Goal: Find specific page/section: Find specific page/section

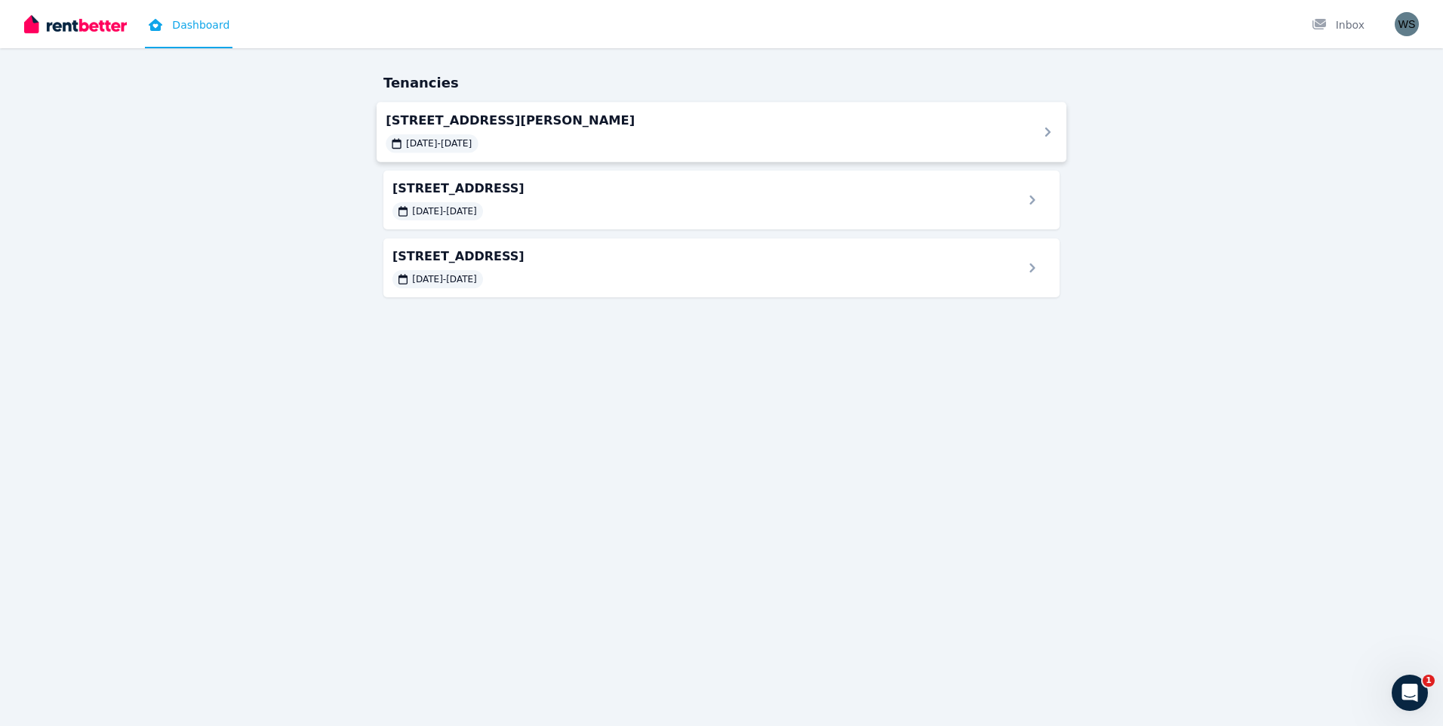
click at [535, 146] on div "11/08/2025 - 11/08/2026" at bounding box center [703, 143] width 634 height 18
click at [510, 180] on span "1/16 Lendrum St, Newtown" at bounding box center [703, 188] width 634 height 18
click at [441, 259] on span "36 Proposch St, Oakey" at bounding box center [703, 256] width 634 height 18
click at [1415, 20] on img "button" at bounding box center [1407, 24] width 24 height 24
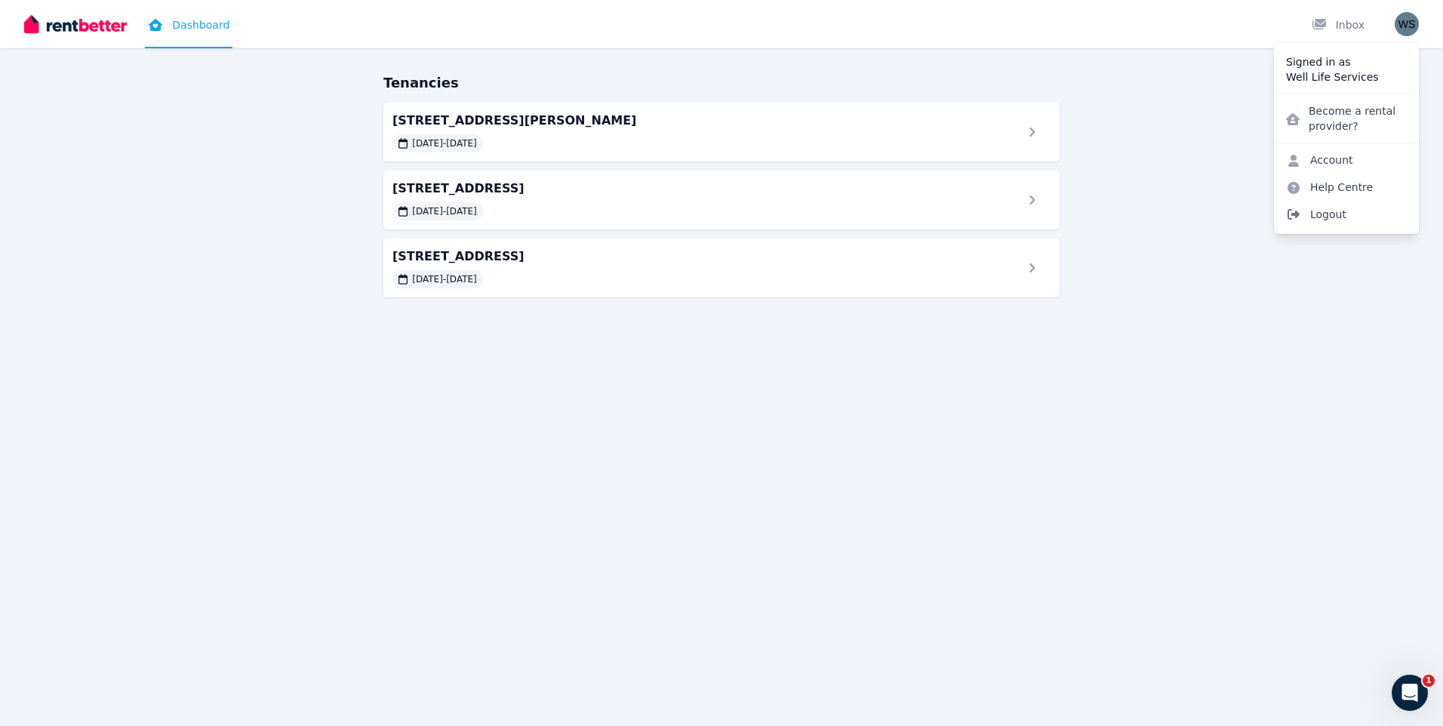
click at [1333, 215] on span "Logout" at bounding box center [1346, 214] width 145 height 27
